Goal: Check status: Check status

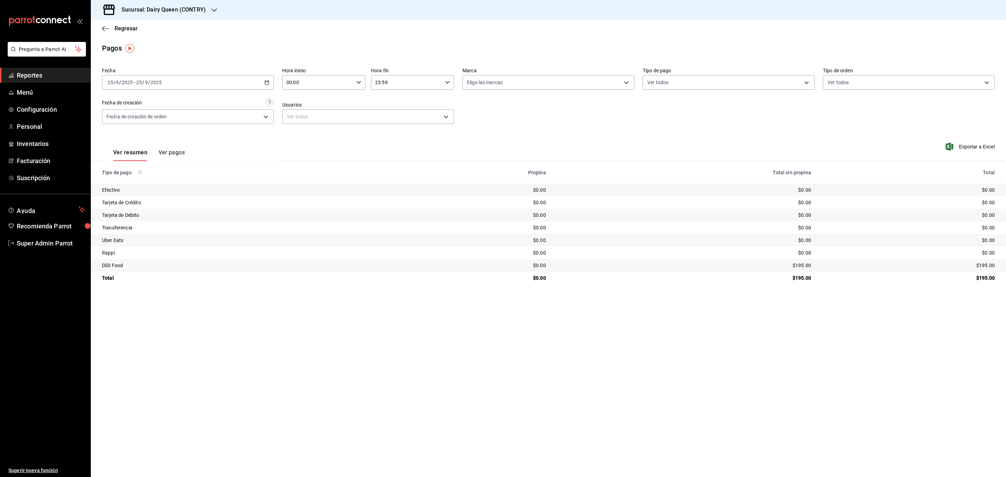
click at [234, 85] on div "[DATE] [DATE] - [DATE] [DATE]" at bounding box center [188, 82] width 172 height 15
click at [268, 82] on \(Stroke\) "button" at bounding box center [267, 82] width 4 height 0
click at [160, 179] on span "Rango de fechas" at bounding box center [135, 181] width 54 height 7
click at [245, 105] on icon "button" at bounding box center [245, 108] width 8 height 8
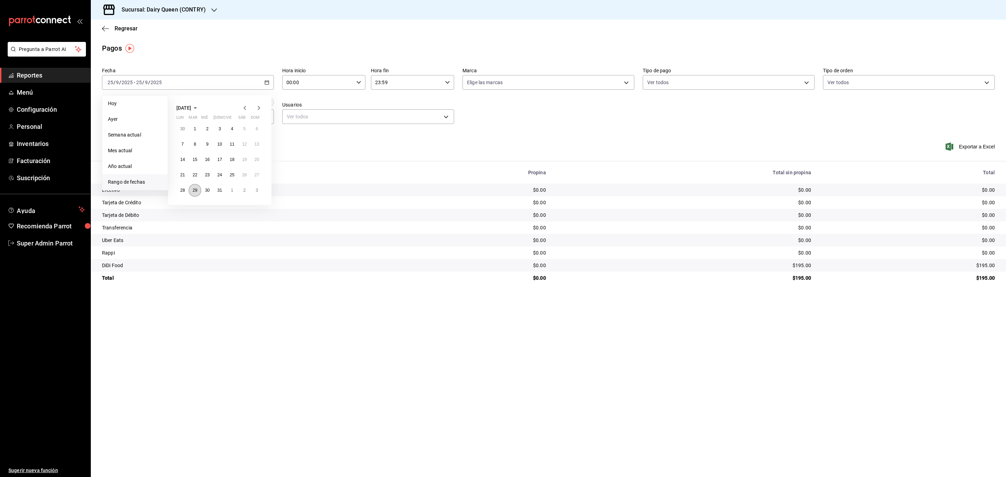
click at [193, 192] on abbr "29" at bounding box center [194, 190] width 5 height 5
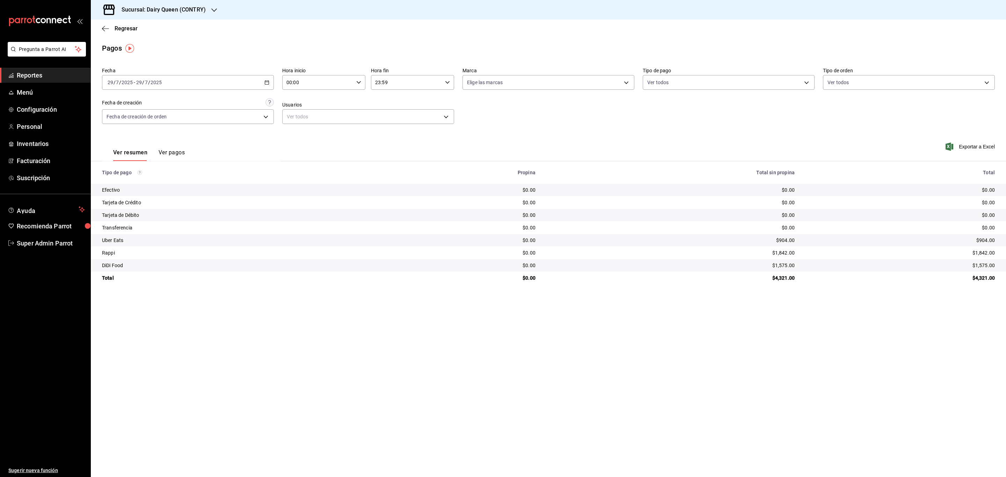
click at [262, 85] on div "[DATE] [DATE] - [DATE] [DATE]" at bounding box center [188, 82] width 172 height 15
click at [209, 193] on button "30" at bounding box center [207, 190] width 12 height 13
click at [238, 82] on div "[DATE] [DATE] - [DATE] [DATE]" at bounding box center [188, 82] width 172 height 15
click at [219, 191] on abbr "31" at bounding box center [219, 190] width 5 height 5
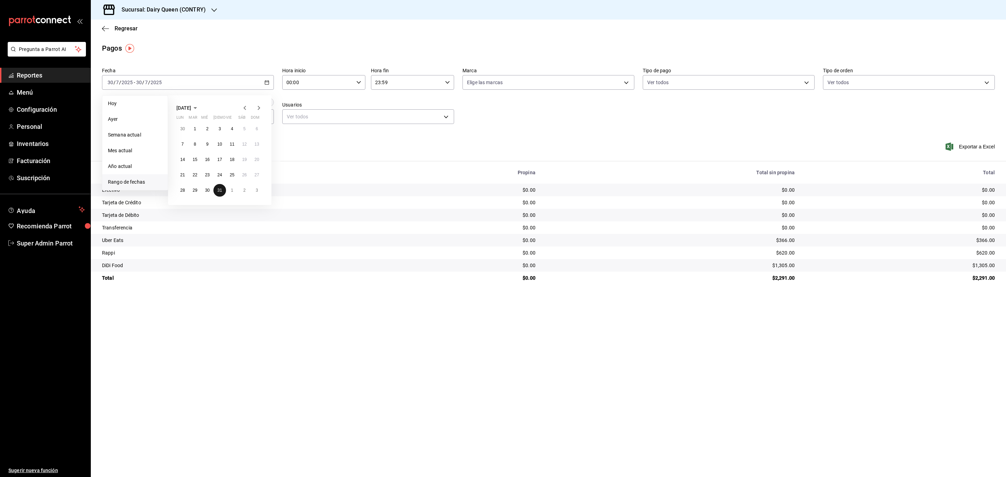
click at [219, 191] on abbr "31" at bounding box center [219, 190] width 5 height 5
